Goal: Task Accomplishment & Management: Complete application form

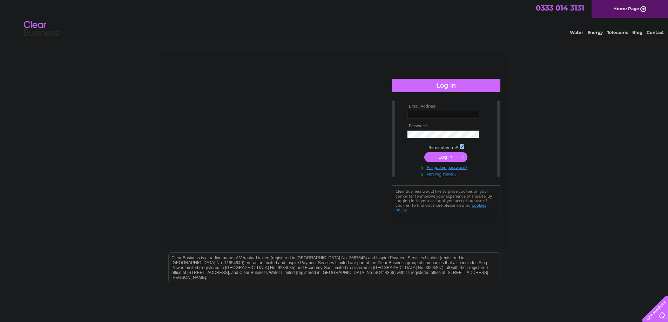
click at [454, 110] on td at bounding box center [445, 114] width 81 height 11
click at [449, 115] on input "text" at bounding box center [443, 115] width 73 height 8
type input "[EMAIL_ADDRESS][DOMAIN_NAME]"
click at [436, 156] on input "submit" at bounding box center [445, 158] width 43 height 10
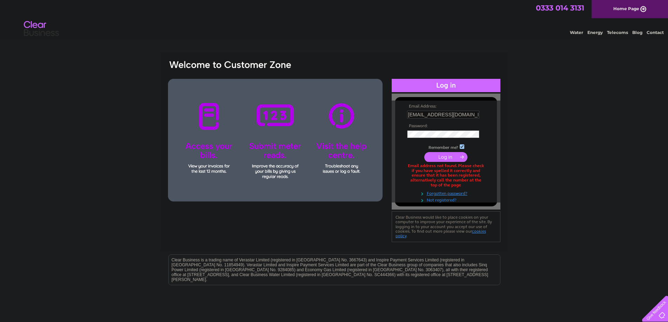
click at [440, 201] on link "Not registered?" at bounding box center [447, 199] width 80 height 7
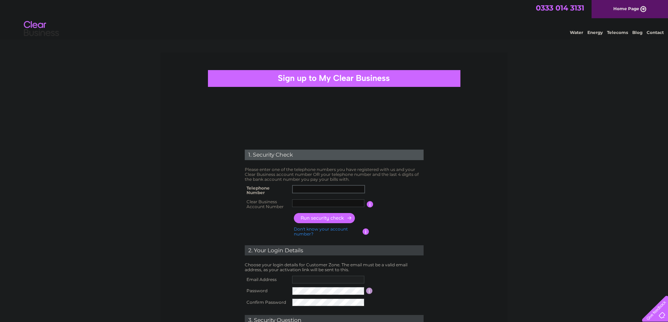
click at [303, 189] on input "text" at bounding box center [328, 189] width 73 height 8
type input "07863562888"
type input "Projectiv"
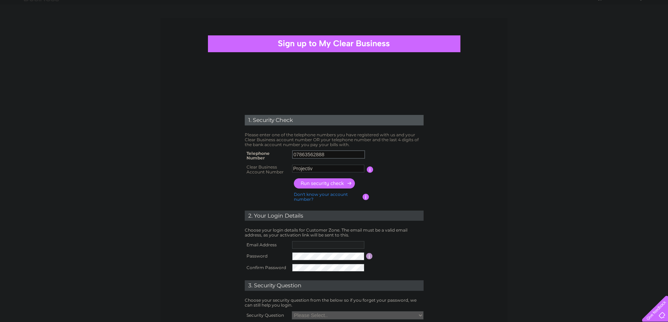
scroll to position [35, 0]
click at [326, 169] on input "Projectiv" at bounding box center [328, 168] width 73 height 8
click at [307, 195] on link "Don't know your account number?" at bounding box center [321, 196] width 54 height 10
click at [296, 169] on input "text" at bounding box center [296, 168] width 9 height 8
click at [312, 193] on link "Don't know your bank account number?" at bounding box center [327, 196] width 66 height 10
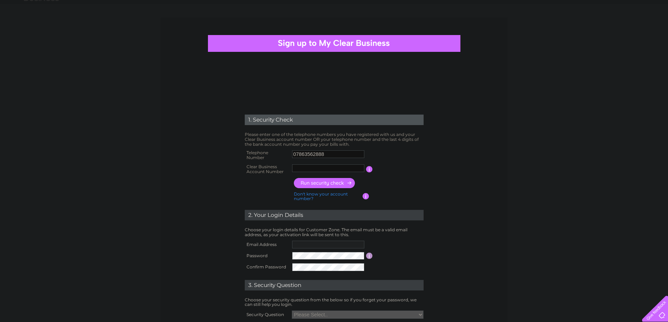
click at [308, 165] on input "text" at bounding box center [328, 168] width 72 height 8
